Goal: Task Accomplishment & Management: Complete application form

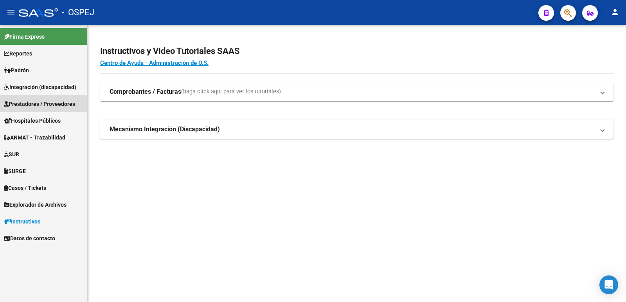
click at [52, 106] on span "Prestadores / Proveedores" at bounding box center [39, 104] width 71 height 9
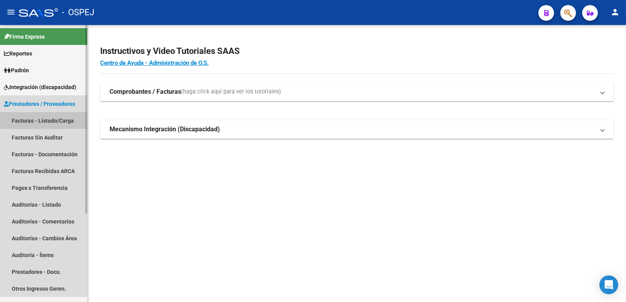
click at [48, 124] on link "Facturas - Listado/Carga" at bounding box center [43, 120] width 87 height 17
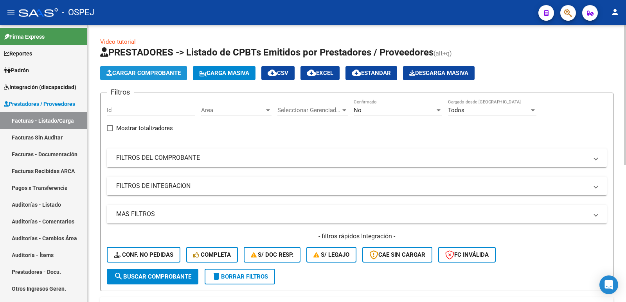
click at [166, 77] on button "Cargar Comprobante" at bounding box center [143, 73] width 87 height 14
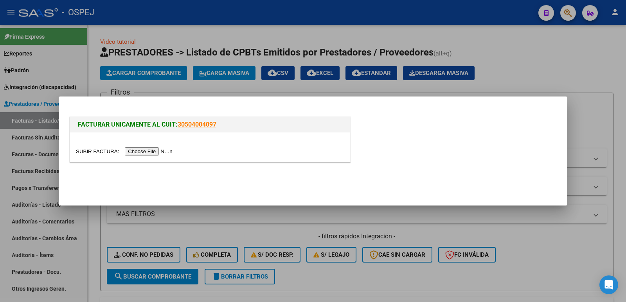
click at [558, 77] on div at bounding box center [313, 151] width 626 height 302
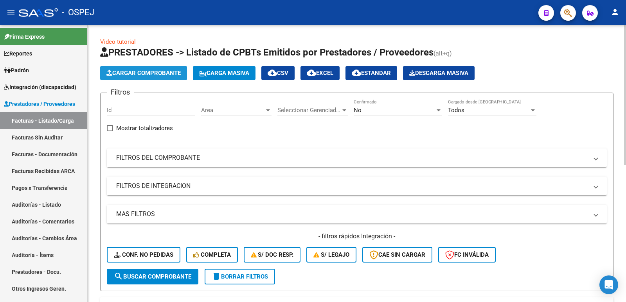
click at [163, 73] on span "Cargar Comprobante" at bounding box center [143, 73] width 74 height 7
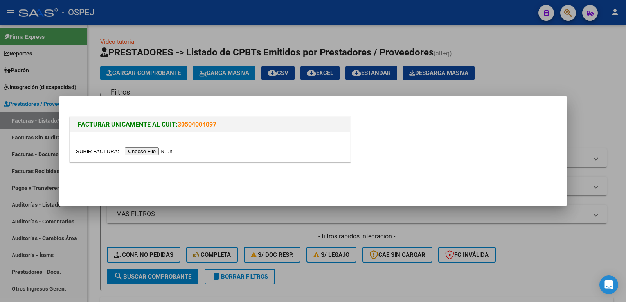
click at [153, 156] on div at bounding box center [210, 147] width 280 height 29
click at [154, 153] on input "file" at bounding box center [125, 152] width 99 height 8
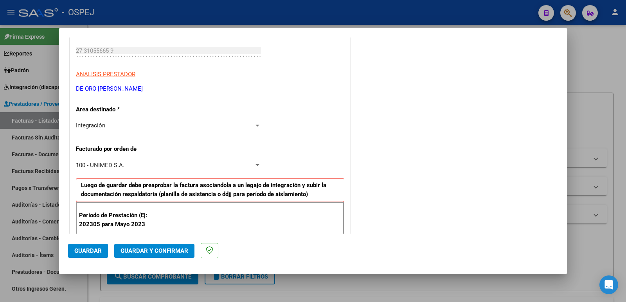
scroll to position [157, 0]
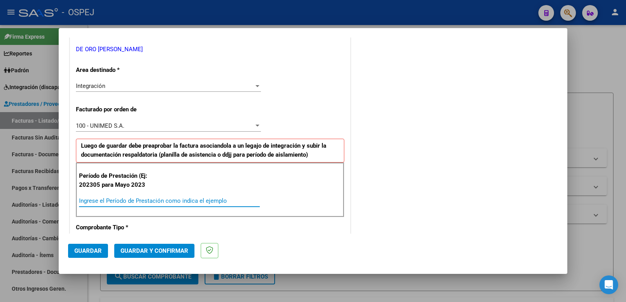
click at [155, 200] on input "Ingrese el Período de Prestación como indica el ejemplo" at bounding box center [169, 201] width 181 height 7
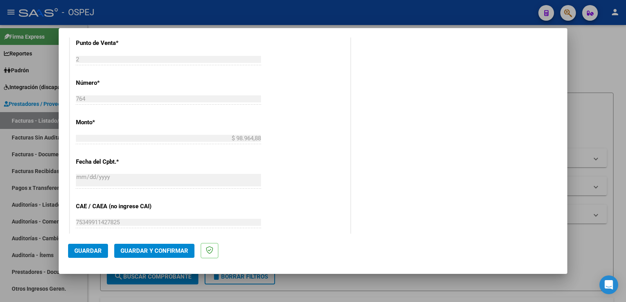
scroll to position [391, 0]
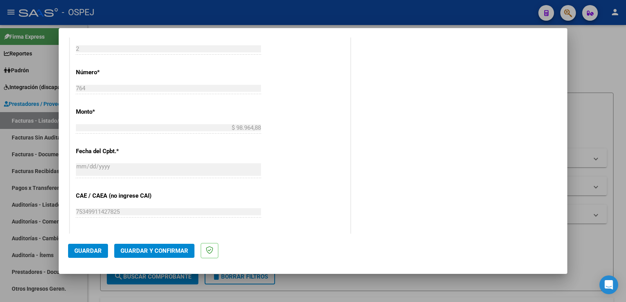
type input "202507"
click at [83, 248] on span "Guardar" at bounding box center [87, 251] width 27 height 7
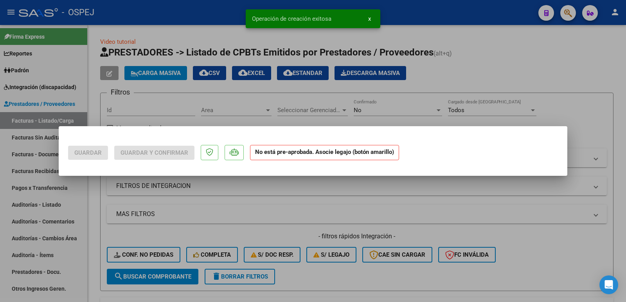
scroll to position [0, 0]
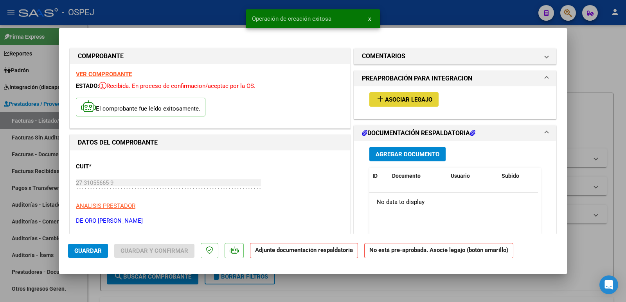
click at [392, 99] on span "Asociar Legajo" at bounding box center [408, 99] width 47 height 7
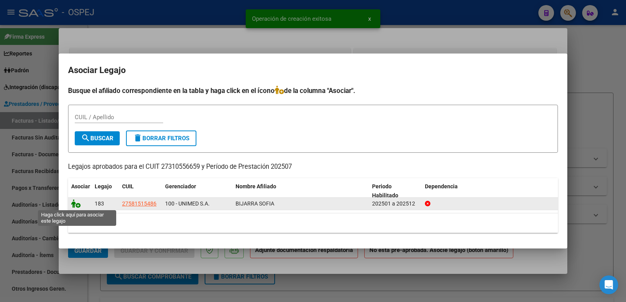
click at [79, 207] on icon at bounding box center [75, 204] width 9 height 9
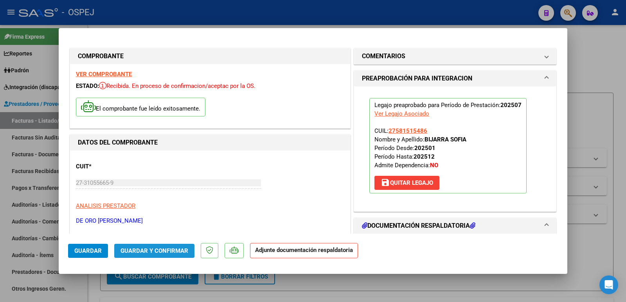
click at [154, 248] on span "Guardar y Confirmar" at bounding box center [155, 251] width 68 height 7
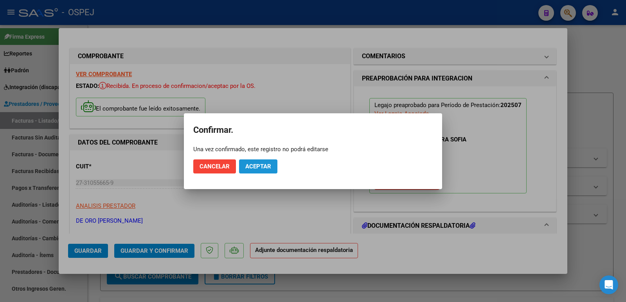
click at [254, 167] on span "Aceptar" at bounding box center [258, 166] width 26 height 7
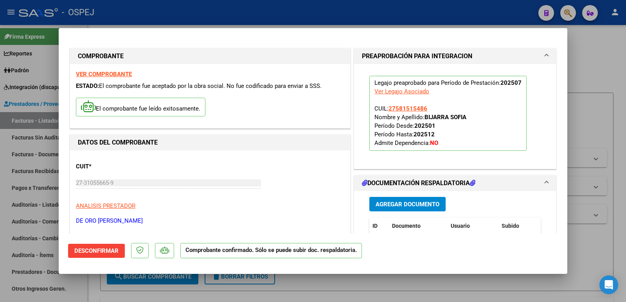
click at [219, 14] on div at bounding box center [313, 151] width 626 height 302
type input "$ 0,00"
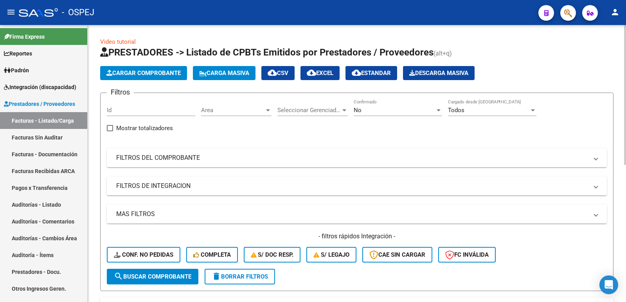
click at [430, 112] on div "No" at bounding box center [394, 110] width 81 height 7
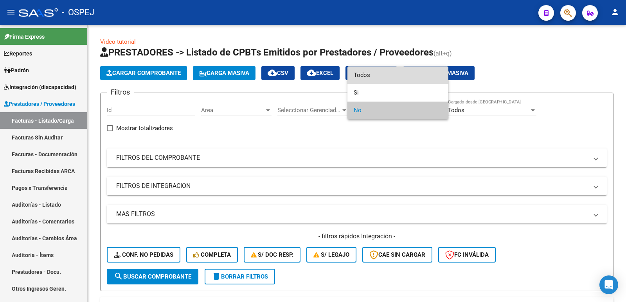
click at [374, 78] on span "Todos" at bounding box center [398, 76] width 88 height 18
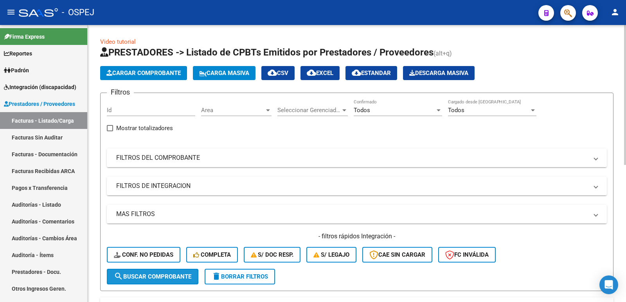
click at [153, 275] on span "search Buscar Comprobante" at bounding box center [152, 277] width 77 height 7
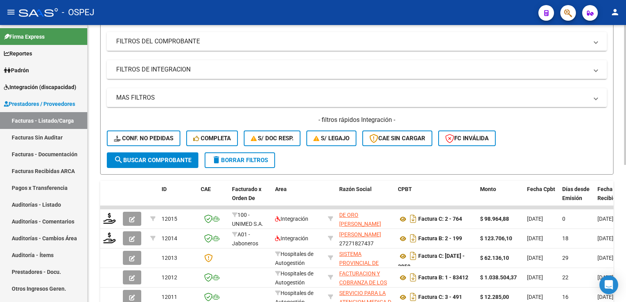
scroll to position [117, 0]
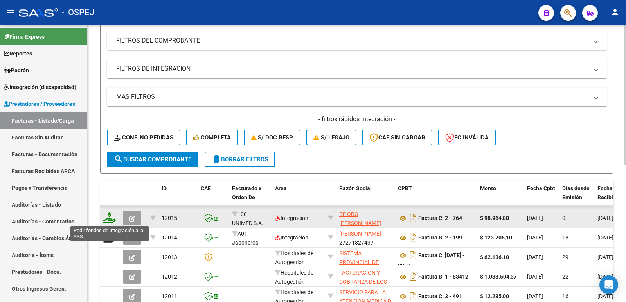
click at [110, 215] on icon at bounding box center [109, 217] width 13 height 11
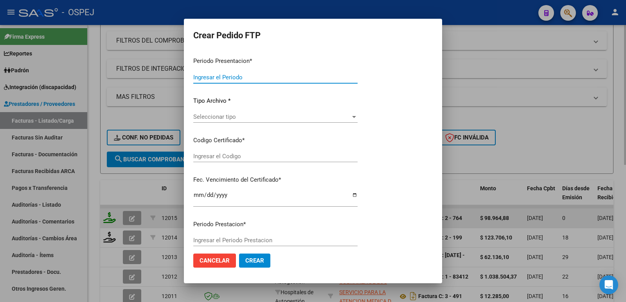
type input "202507"
type input "$ 98.964,88"
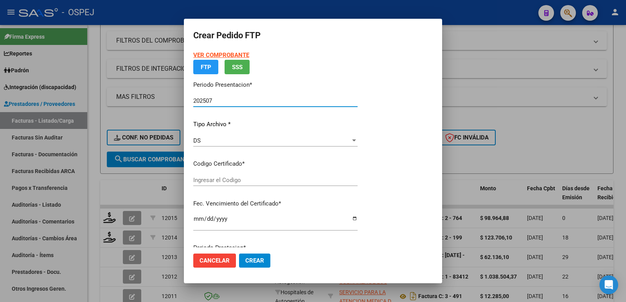
type input "arg01000581515482023012020280110cor"
type input "[DATE]"
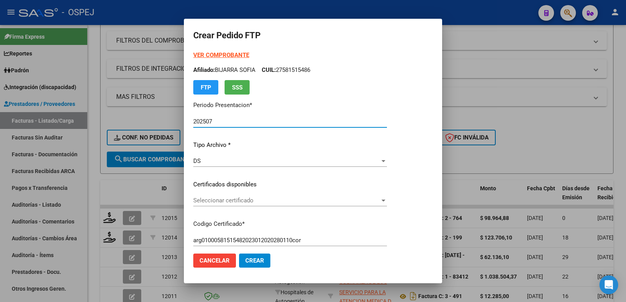
click at [256, 206] on div "Seleccionar certificado Seleccionar certificado" at bounding box center [290, 201] width 194 height 12
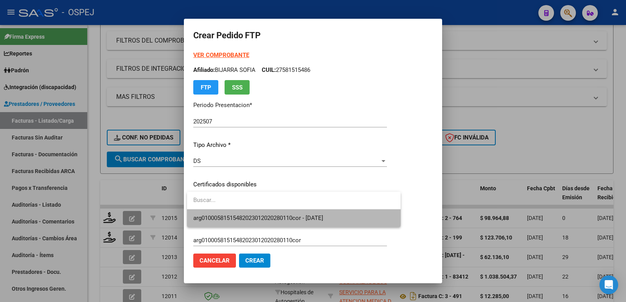
click at [271, 214] on span "arg01000581515482023012020280110cor - [DATE]" at bounding box center [293, 219] width 201 height 18
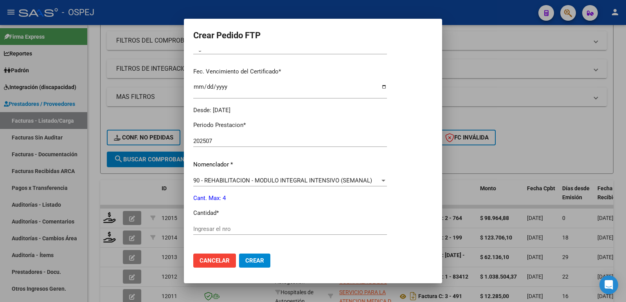
scroll to position [196, 0]
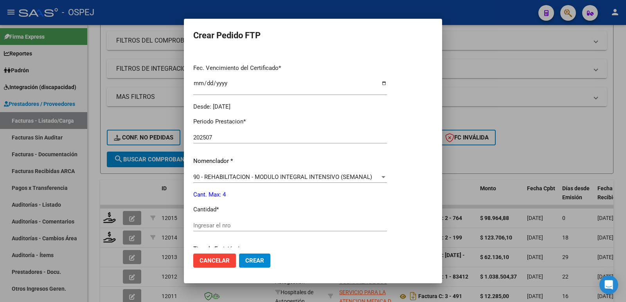
click at [245, 227] on input "Ingresar el nro" at bounding box center [290, 225] width 194 height 7
type input "4"
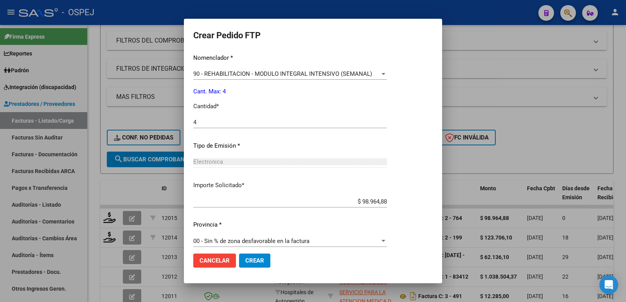
scroll to position [306, 0]
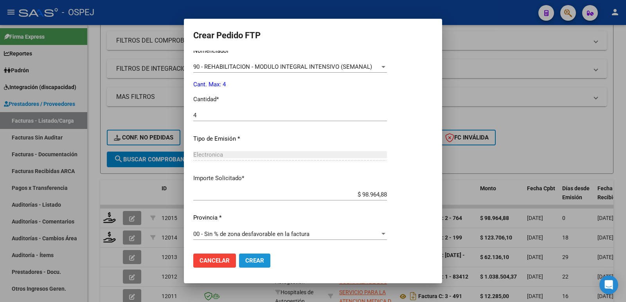
click at [263, 263] on span "Crear" at bounding box center [254, 260] width 19 height 7
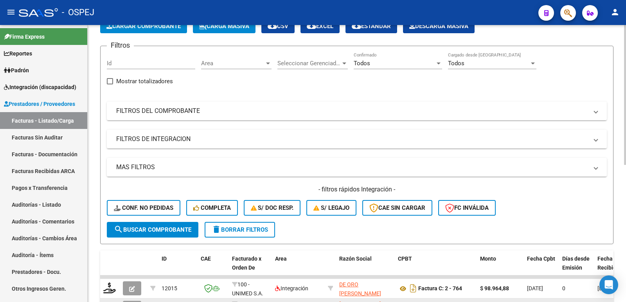
scroll to position [0, 0]
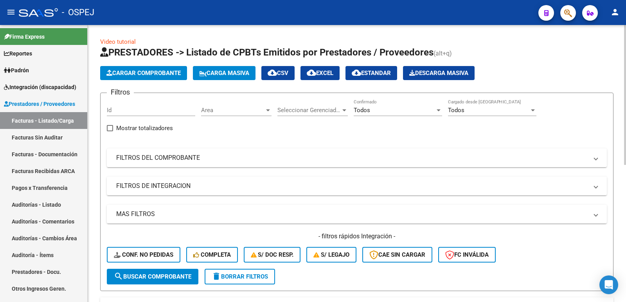
click at [166, 74] on span "Cargar Comprobante" at bounding box center [143, 73] width 74 height 7
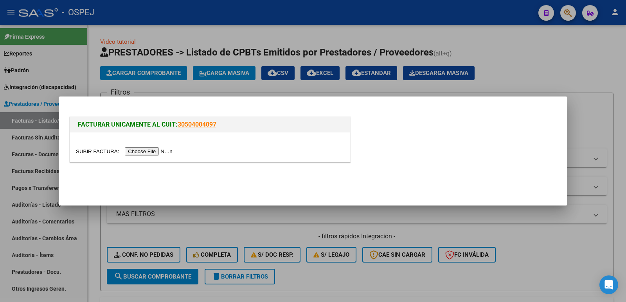
click at [160, 152] on input "file" at bounding box center [125, 152] width 99 height 8
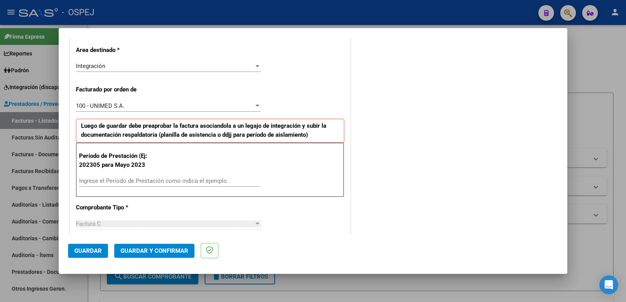
scroll to position [196, 0]
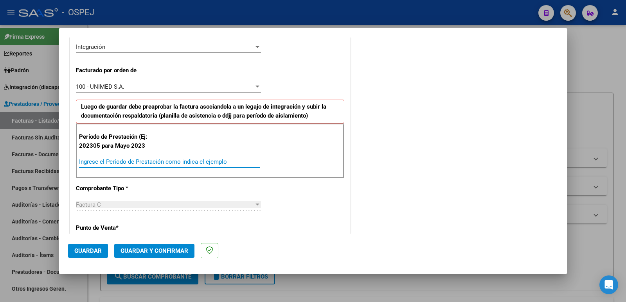
click at [218, 165] on input "Ingrese el Período de Prestación como indica el ejemplo" at bounding box center [169, 161] width 181 height 7
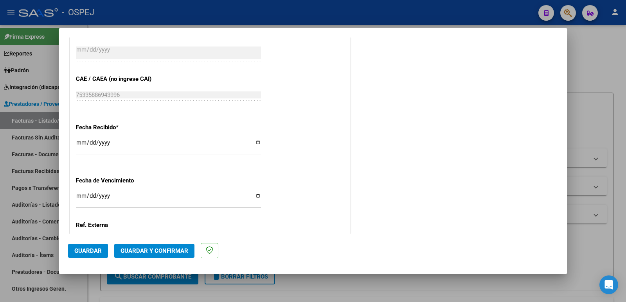
scroll to position [509, 0]
type input "202507"
click at [79, 248] on span "Guardar" at bounding box center [87, 251] width 27 height 7
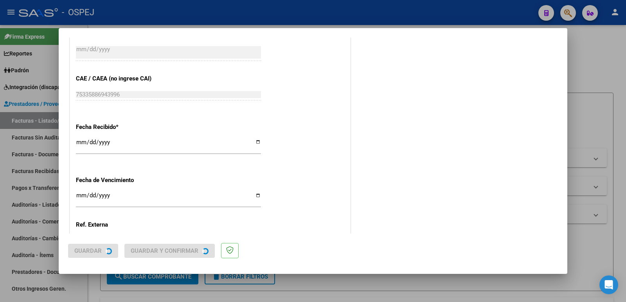
scroll to position [0, 0]
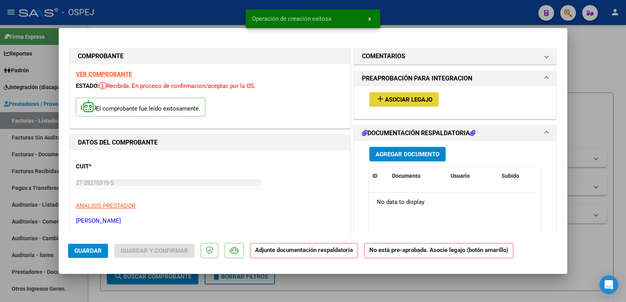
click at [403, 103] on span "Asociar Legajo" at bounding box center [408, 99] width 47 height 7
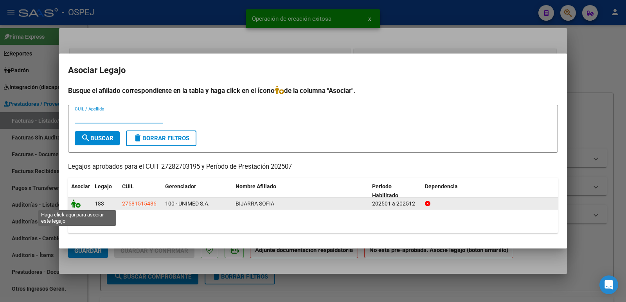
click at [79, 205] on icon at bounding box center [75, 204] width 9 height 9
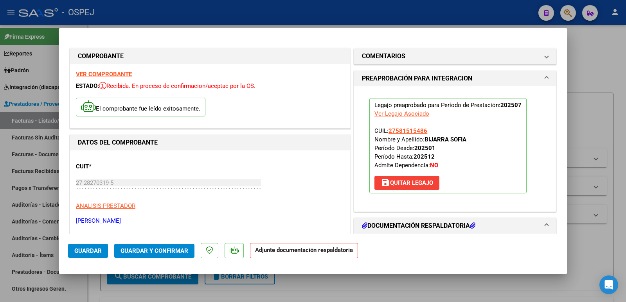
click at [149, 252] on span "Guardar y Confirmar" at bounding box center [155, 251] width 68 height 7
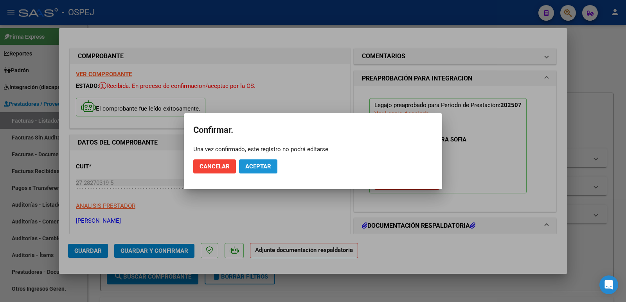
click at [252, 169] on span "Aceptar" at bounding box center [258, 166] width 26 height 7
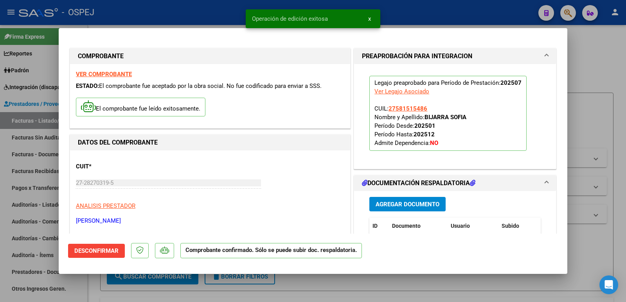
click at [221, 9] on div at bounding box center [313, 151] width 626 height 302
type input "$ 0,00"
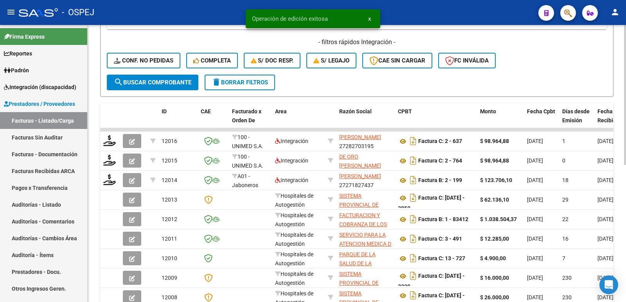
scroll to position [196, 0]
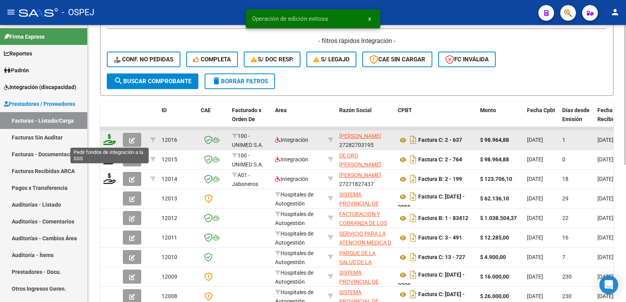
click at [109, 143] on icon at bounding box center [109, 139] width 13 height 11
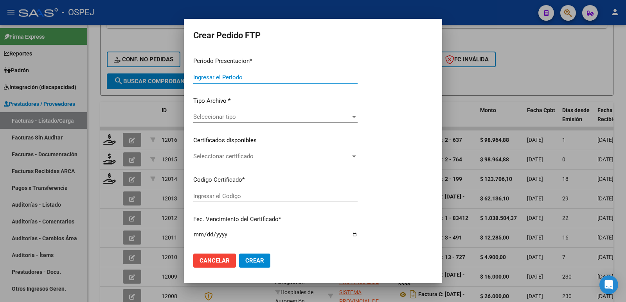
type input "202507"
type input "$ 98.964,88"
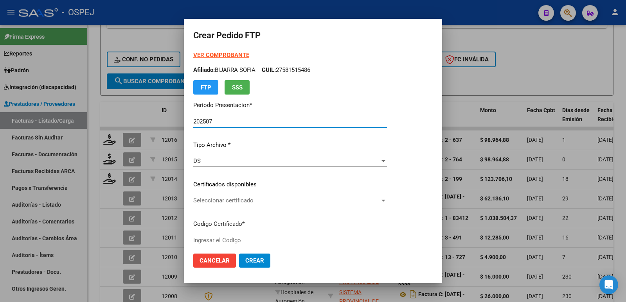
type input "arg01000581515482023012020280110cor"
type input "[DATE]"
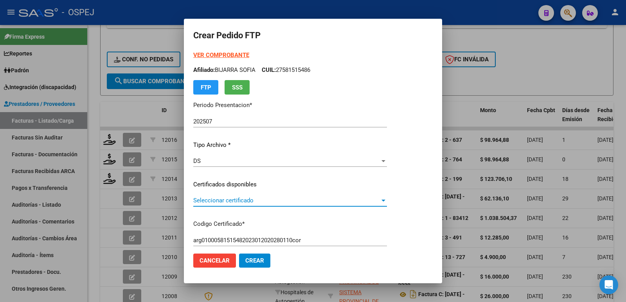
click at [286, 204] on span "Seleccionar certificado" at bounding box center [286, 200] width 187 height 7
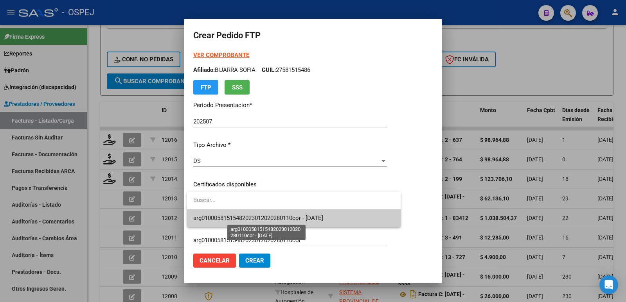
click at [286, 218] on span "arg01000581515482023012020280110cor - [DATE]" at bounding box center [258, 218] width 130 height 7
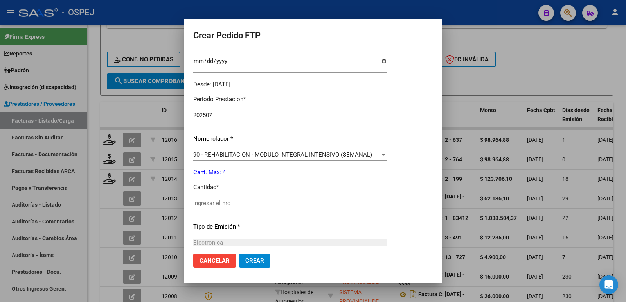
scroll to position [235, 0]
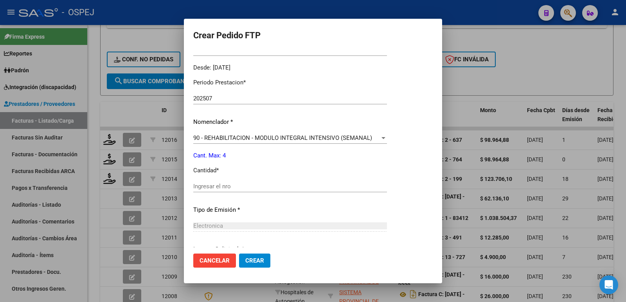
click at [210, 182] on div "Ingresar el nro" at bounding box center [290, 187] width 194 height 12
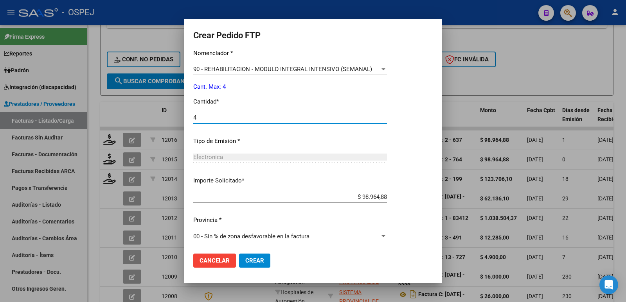
scroll to position [306, 0]
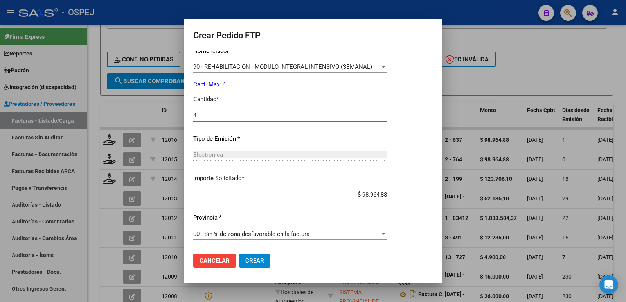
type input "4"
click at [262, 260] on span "Crear" at bounding box center [254, 260] width 19 height 7
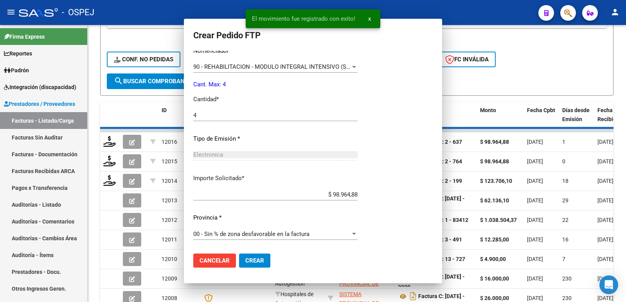
scroll to position [0, 0]
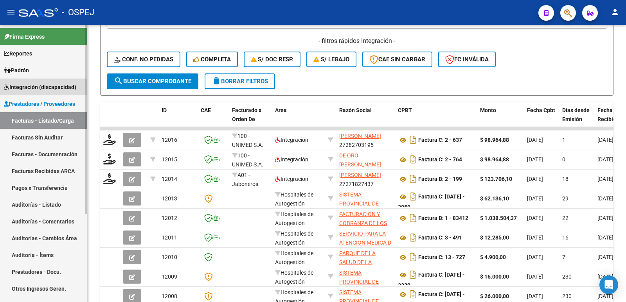
click at [26, 90] on span "Integración (discapacidad)" at bounding box center [40, 87] width 72 height 9
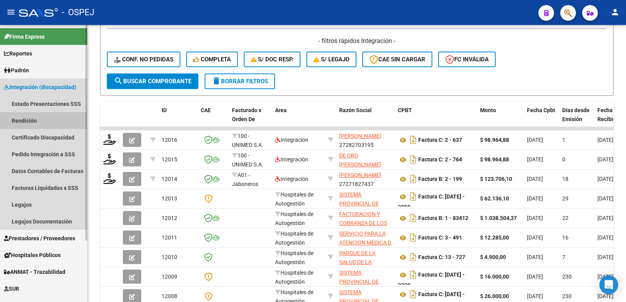
click at [31, 118] on link "Rendición" at bounding box center [43, 120] width 87 height 17
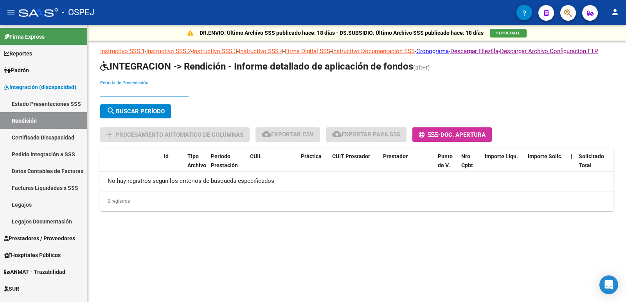
click at [118, 95] on input "Periodo de Presentación" at bounding box center [144, 91] width 88 height 7
type input "202504"
click at [127, 115] on span "search Buscar Período" at bounding box center [135, 111] width 58 height 7
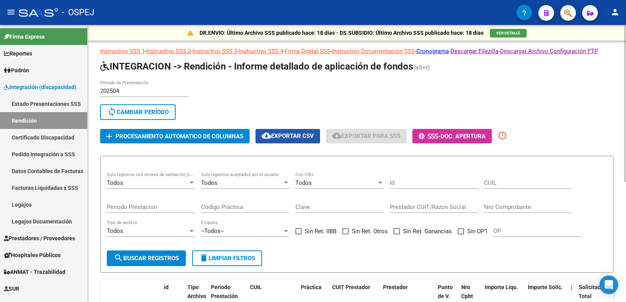
click at [282, 140] on span "cloud_download Exportar CSV" at bounding box center [288, 136] width 52 height 7
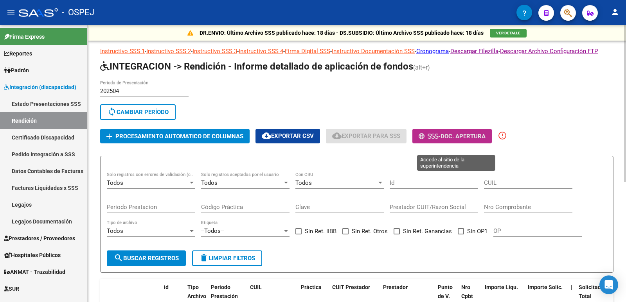
click at [457, 140] on span "Doc. Apertura" at bounding box center [463, 136] width 45 height 7
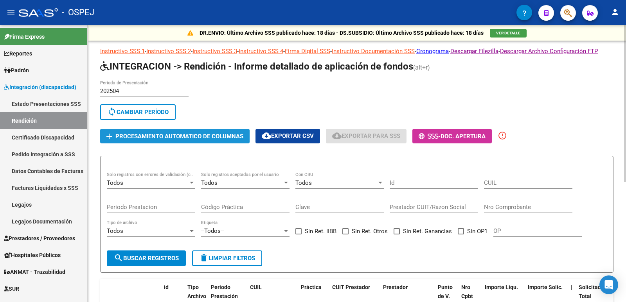
click at [163, 140] on span "Procesamiento automatico de columnas" at bounding box center [179, 136] width 128 height 7
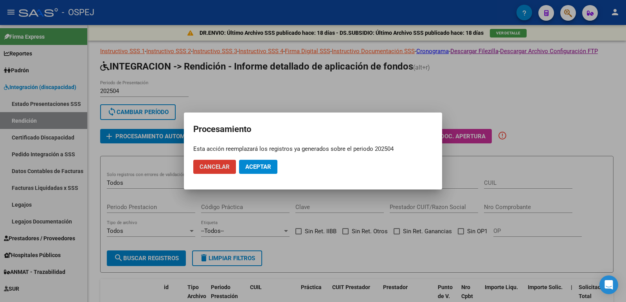
click at [266, 167] on span "Aceptar" at bounding box center [258, 167] width 26 height 7
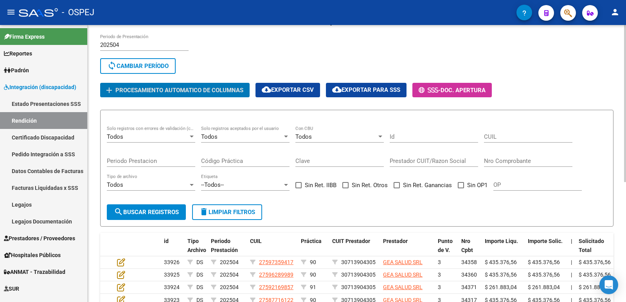
scroll to position [39, 0]
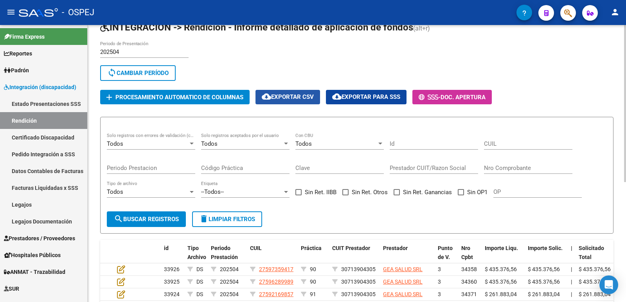
click at [295, 101] on span "cloud_download Exportar CSV" at bounding box center [288, 97] width 52 height 7
